Goal: Information Seeking & Learning: Learn about a topic

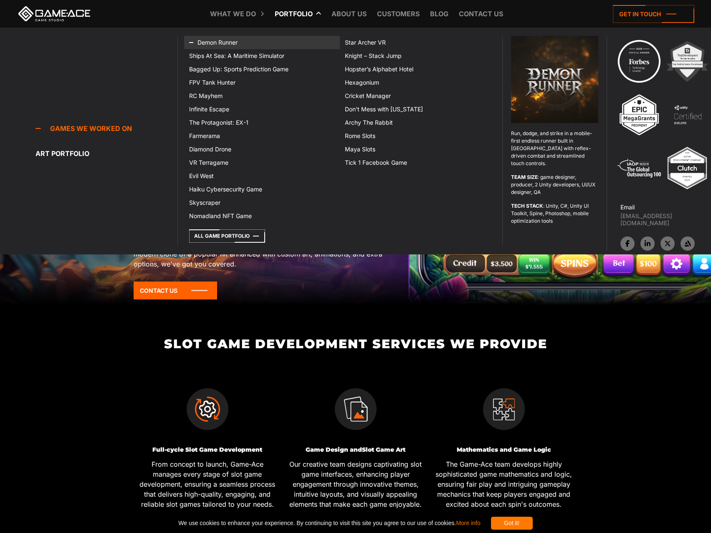
click at [236, 42] on link "Demon Runner" at bounding box center [262, 42] width 156 height 13
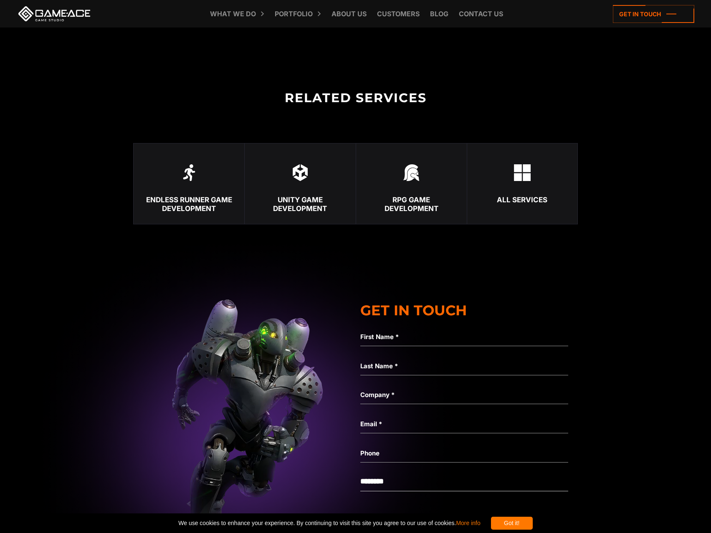
scroll to position [1751, 0]
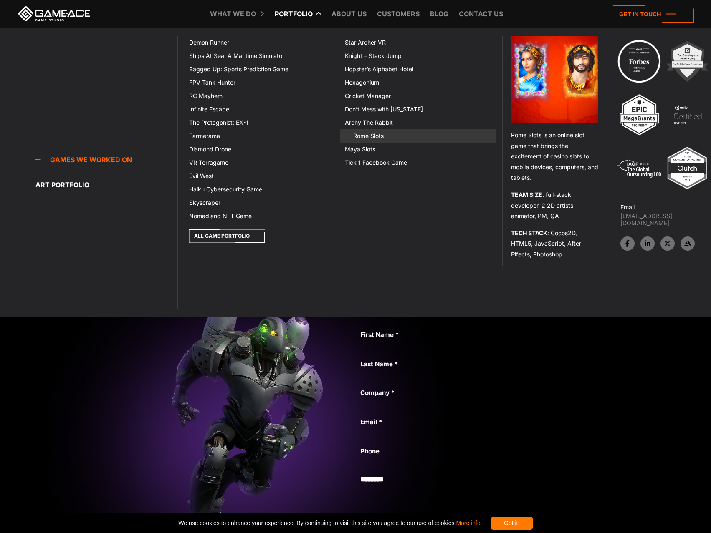
click at [359, 138] on icon at bounding box center [355, 135] width 20 height 13
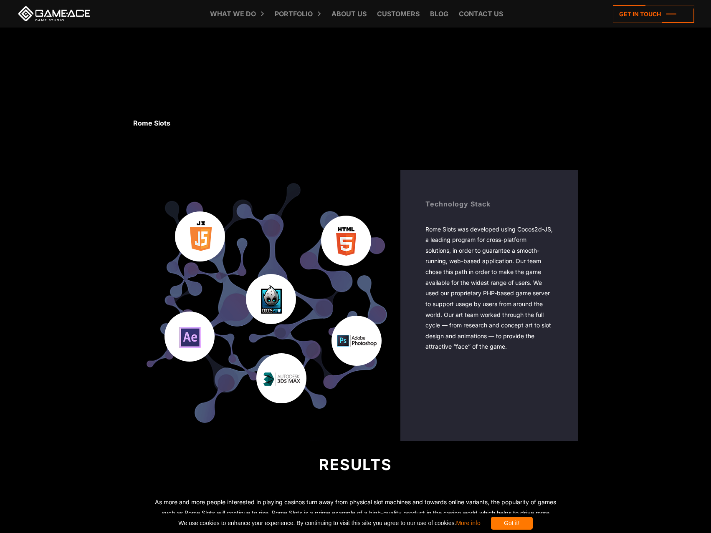
scroll to position [1294, 0]
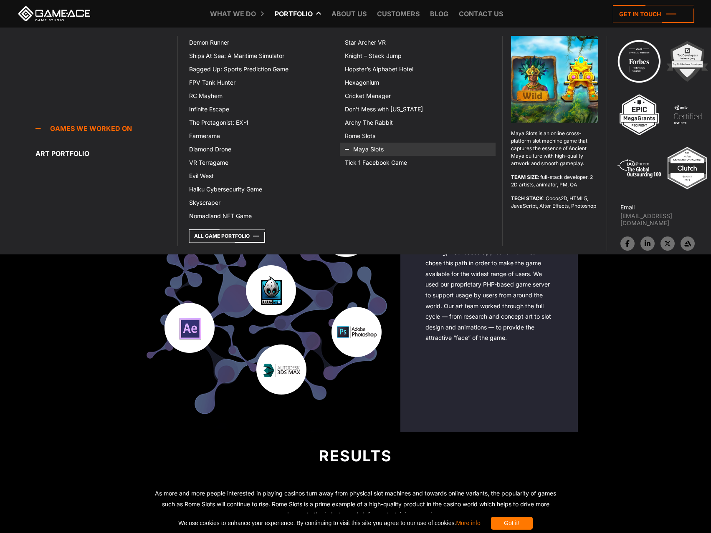
click at [367, 146] on link "Maya Slots" at bounding box center [418, 149] width 156 height 13
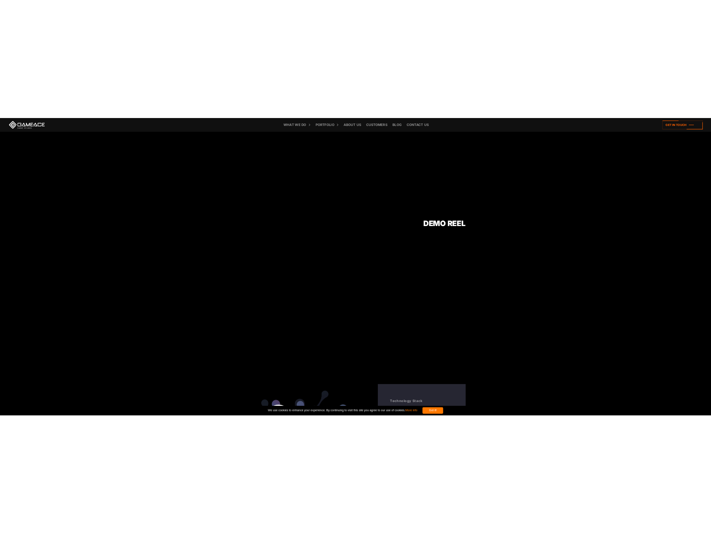
scroll to position [916, 0]
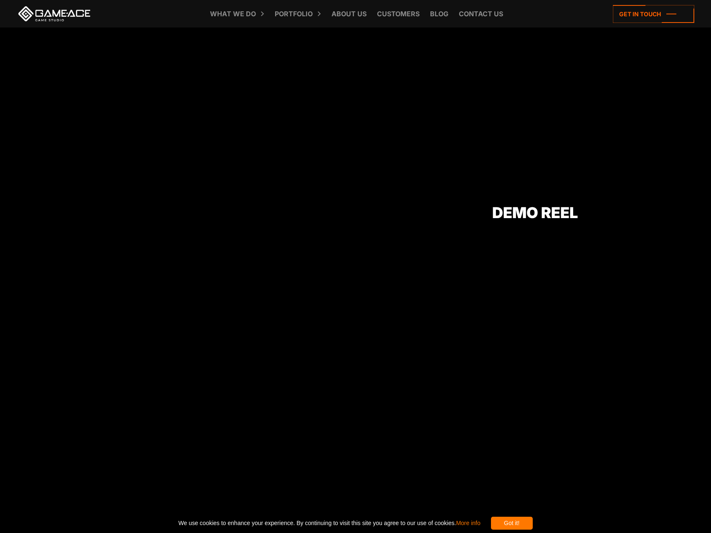
click at [606, 365] on body "Maya Slots Games we made Back to top Reveal The Secrets of Ancient Maya Maya Sl…" at bounding box center [355, 456] width 711 height 2745
